Goal: Information Seeking & Learning: Learn about a topic

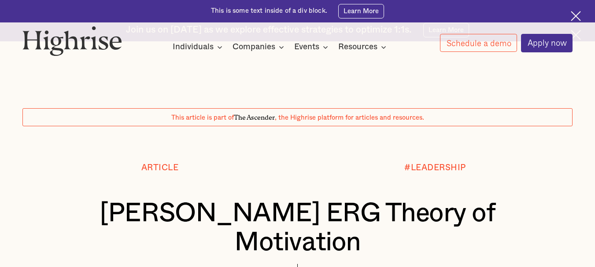
drag, startPoint x: 347, startPoint y: 147, endPoint x: 347, endPoint y: 155, distance: 8.4
drag, startPoint x: 338, startPoint y: 139, endPoint x: 331, endPoint y: 142, distance: 7.1
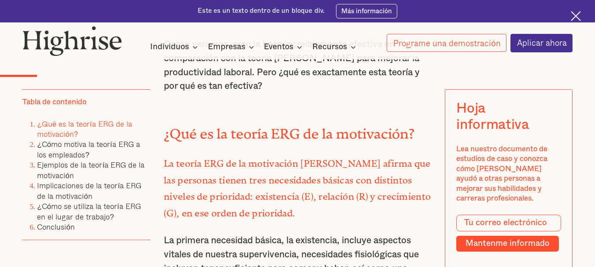
scroll to position [704, 0]
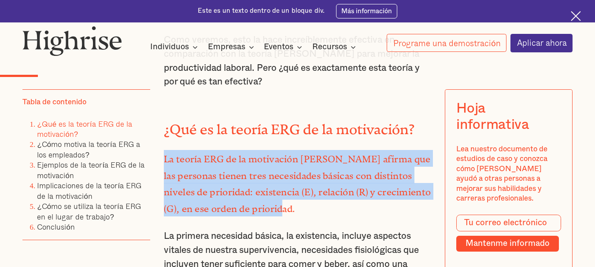
drag, startPoint x: 164, startPoint y: 102, endPoint x: 265, endPoint y: 131, distance: 105.4
click at [294, 154] on font "La teoría ERG de la motivación [PERSON_NAME] afirma que las personas tienen tre…" at bounding box center [297, 181] width 267 height 55
copy font "La teoría ERG de la motivación [PERSON_NAME] afirma que las personas tienen tre…"
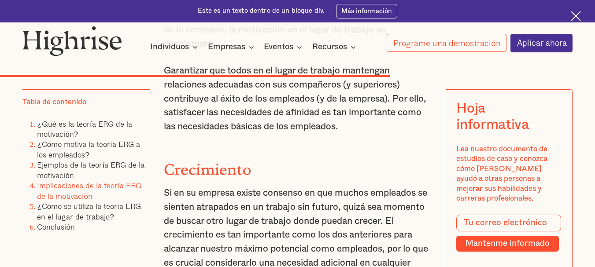
scroll to position [3566, 0]
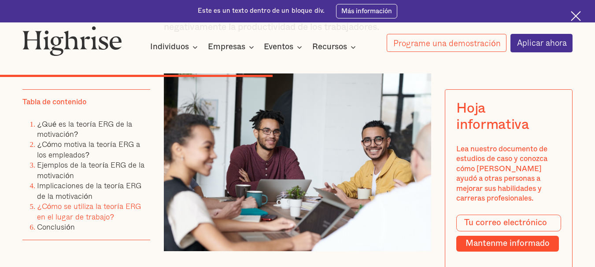
scroll to position [2286, 0]
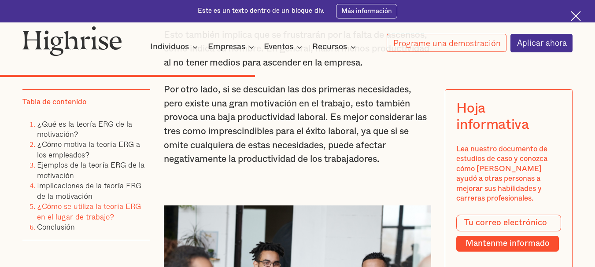
drag, startPoint x: 187, startPoint y: 100, endPoint x: 300, endPoint y: 169, distance: 132.4
copy ul "sta teoría toma en consideración que cada ser humano es diferente y debido a es…"
